Goal: Task Accomplishment & Management: Use online tool/utility

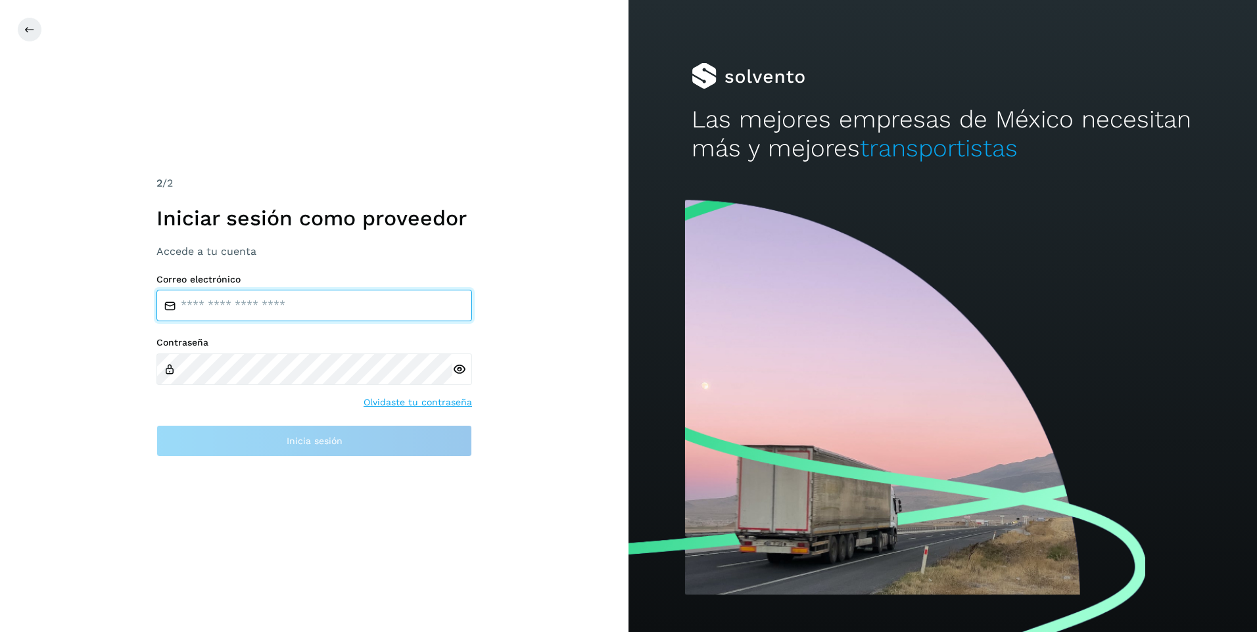
type input "**********"
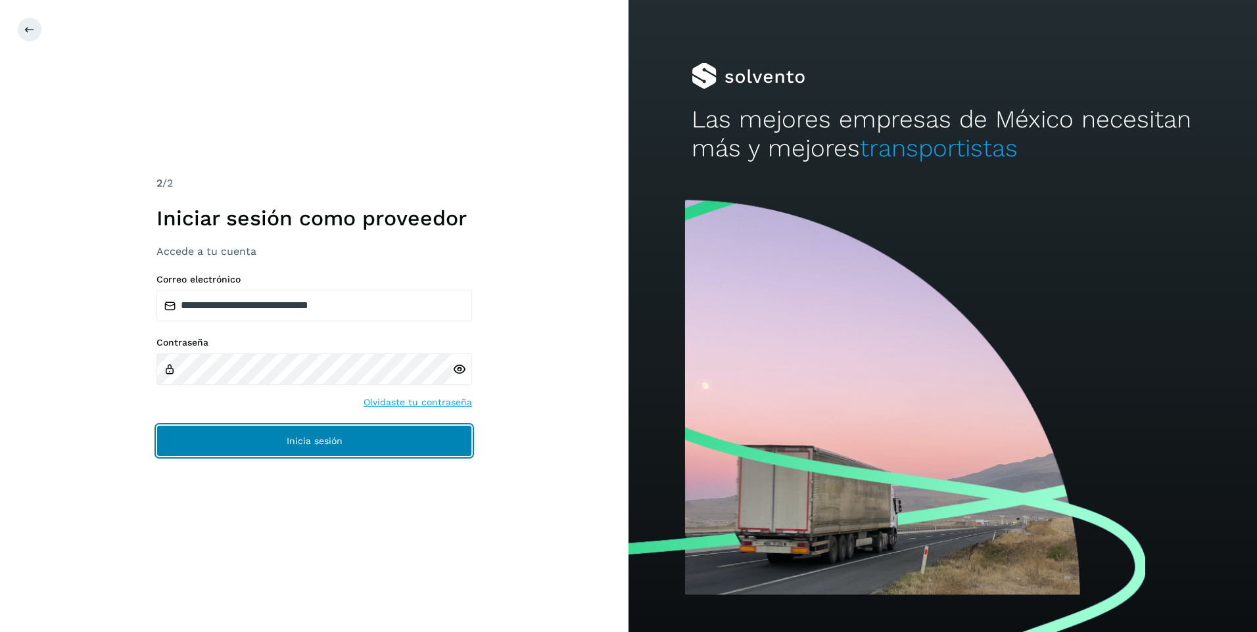
click at [281, 444] on button "Inicia sesión" at bounding box center [314, 441] width 316 height 32
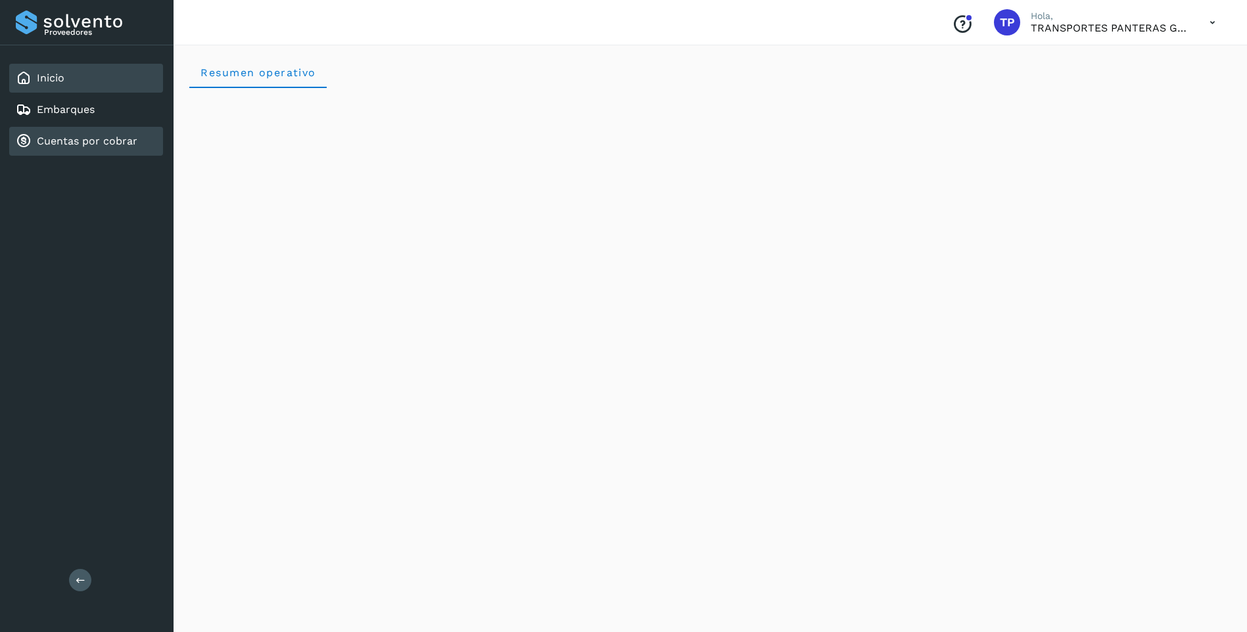
click at [89, 143] on link "Cuentas por cobrar" at bounding box center [87, 141] width 101 height 12
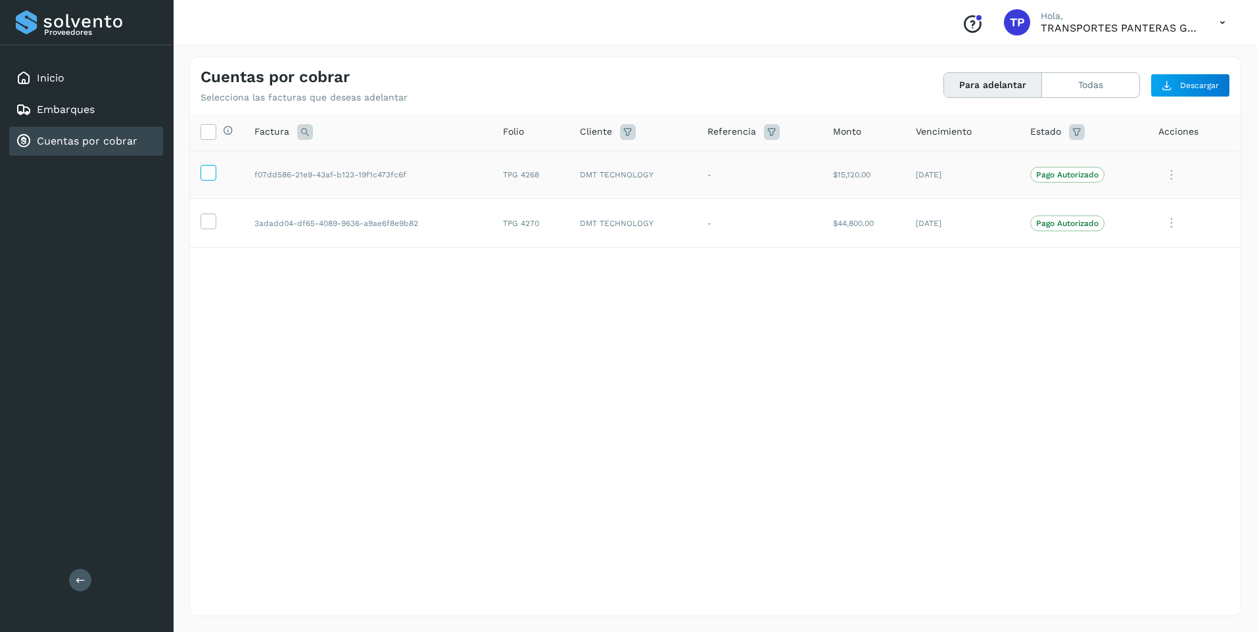
click at [206, 169] on icon at bounding box center [208, 172] width 14 height 14
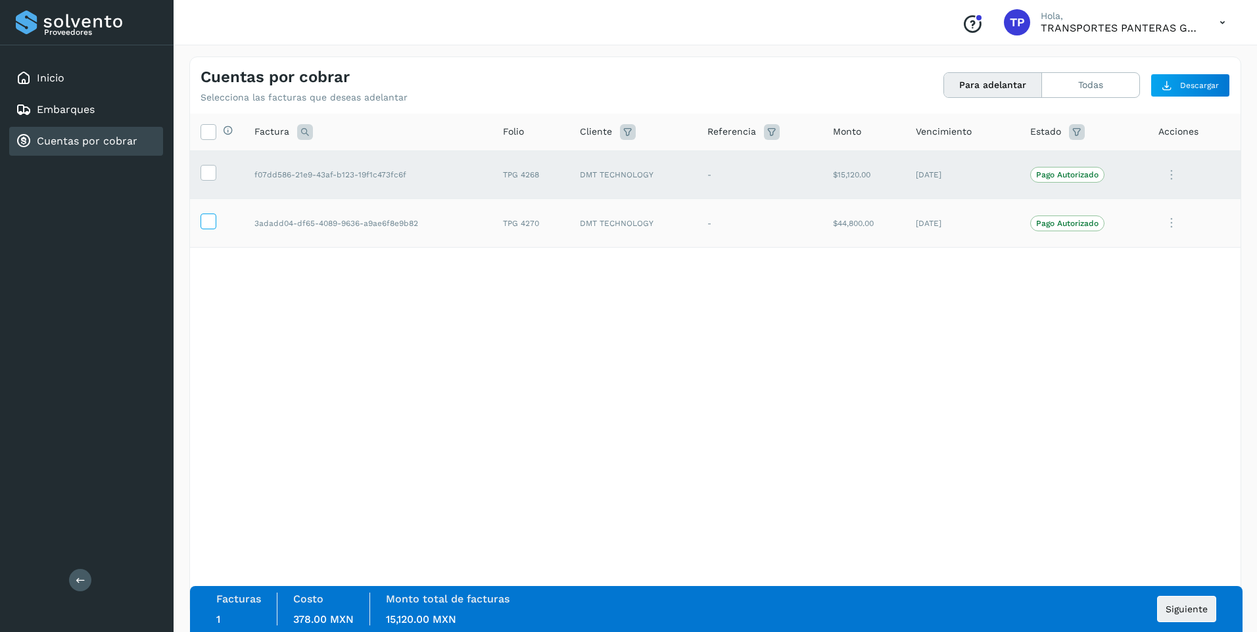
click at [208, 214] on icon at bounding box center [208, 221] width 14 height 14
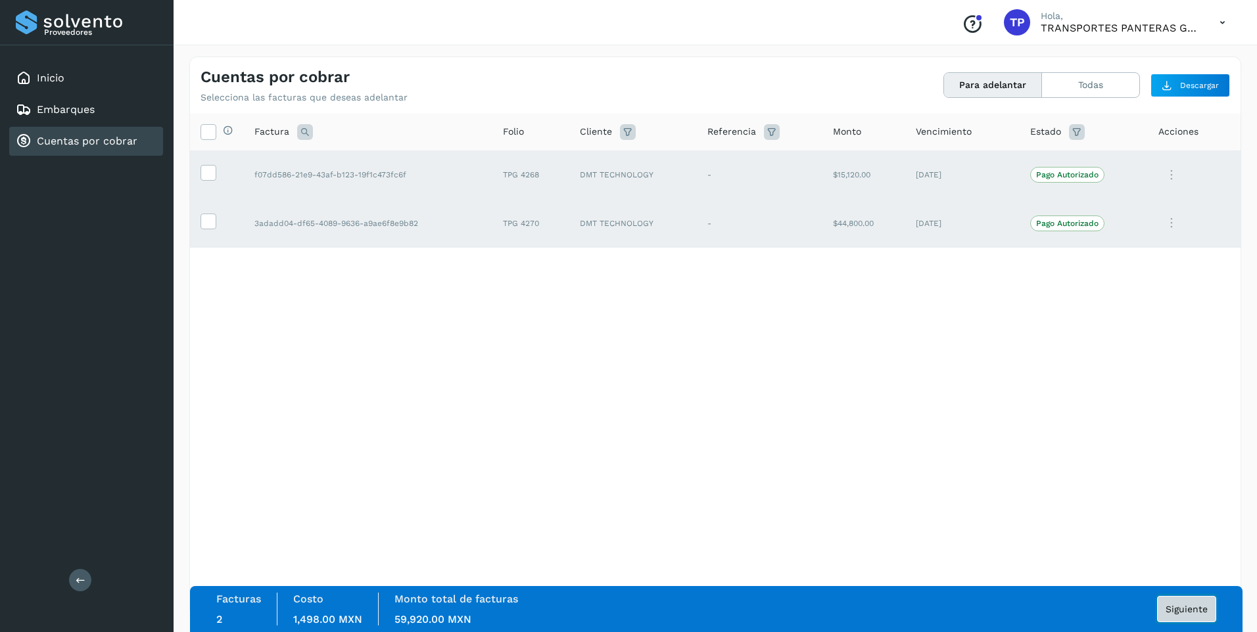
click at [1184, 610] on span "Siguiente" at bounding box center [1187, 609] width 42 height 9
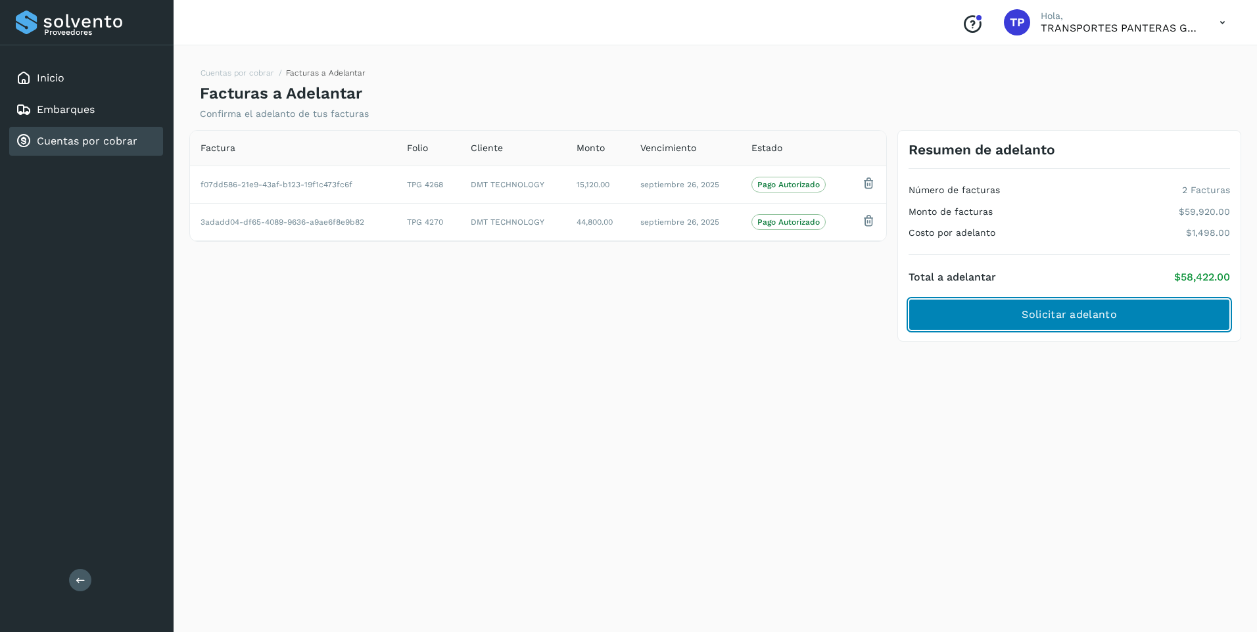
click at [1058, 314] on span "Solicitar adelanto" at bounding box center [1069, 315] width 95 height 14
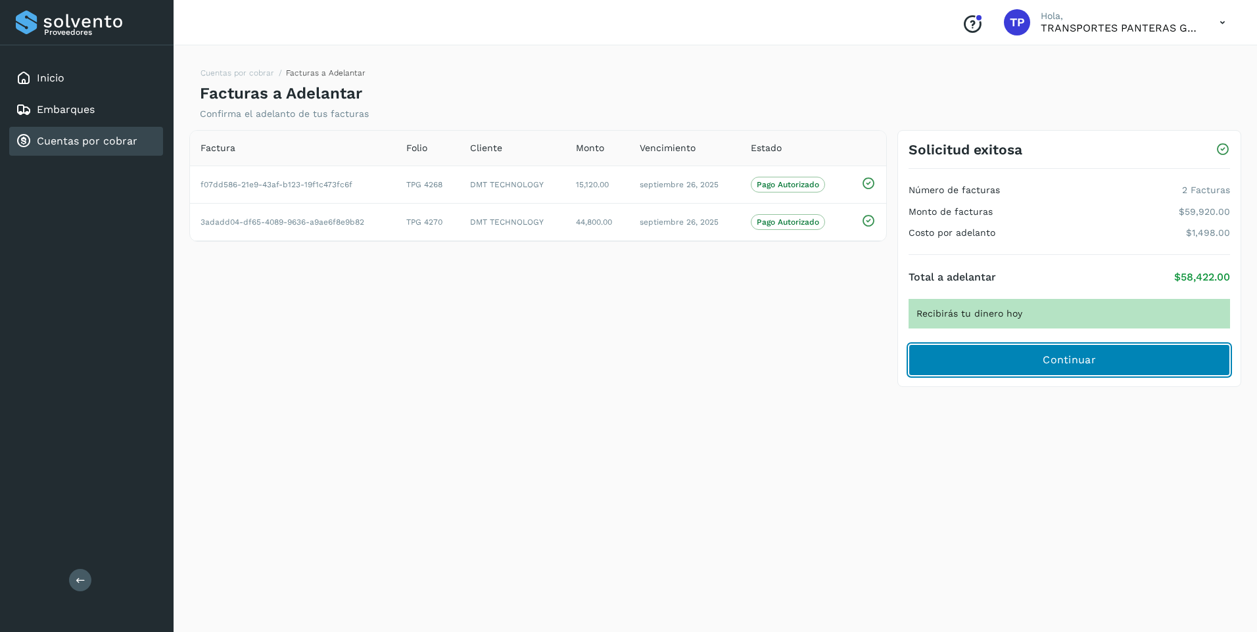
click at [1065, 369] on button "Continuar" at bounding box center [1069, 360] width 321 height 32
